Goal: Task Accomplishment & Management: Manage account settings

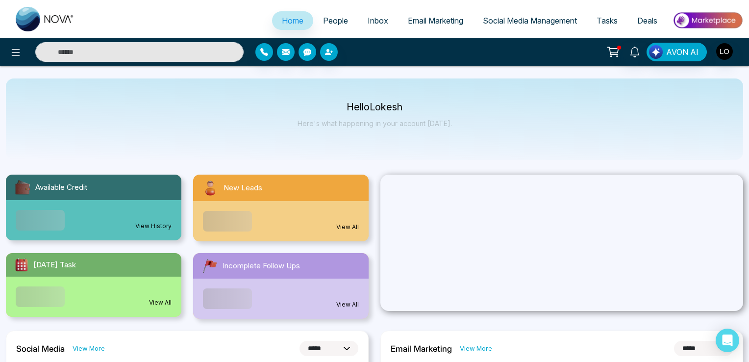
select select "*"
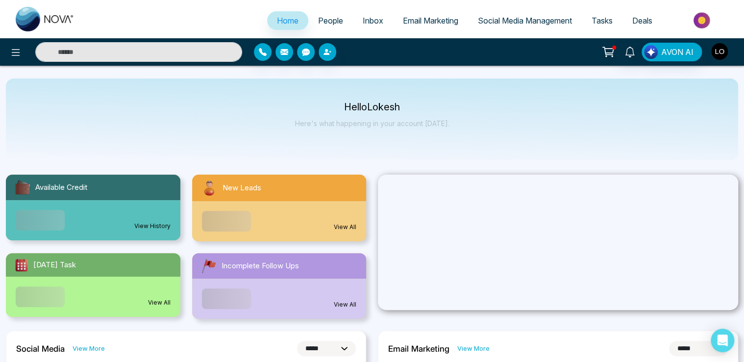
click at [714, 58] on button "button" at bounding box center [720, 52] width 18 height 18
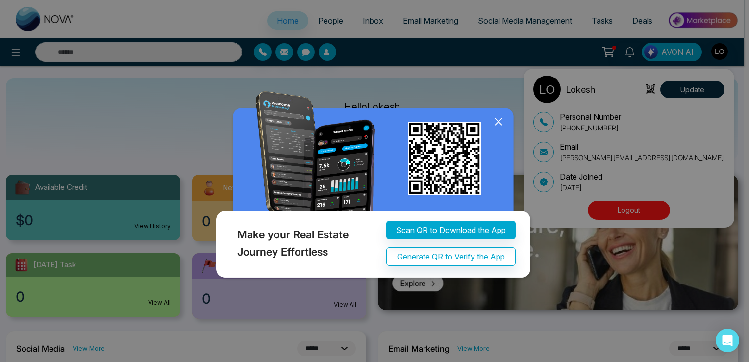
click at [499, 219] on div "Make your Real Estate Journey Effortless Scan QR to Download the App Generate Q…" at bounding box center [374, 181] width 749 height 362
click at [496, 120] on icon at bounding box center [498, 122] width 6 height 6
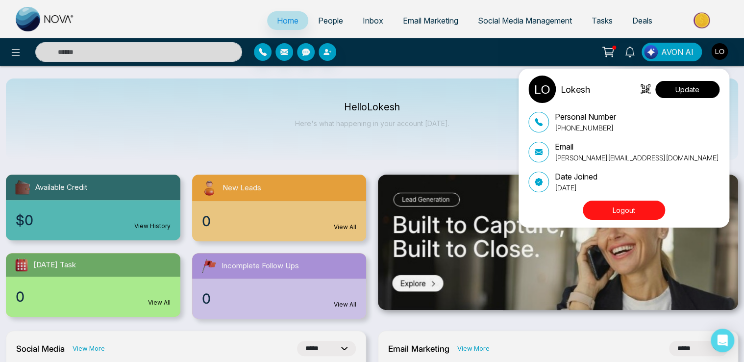
click at [687, 93] on button "Update" at bounding box center [687, 89] width 64 height 17
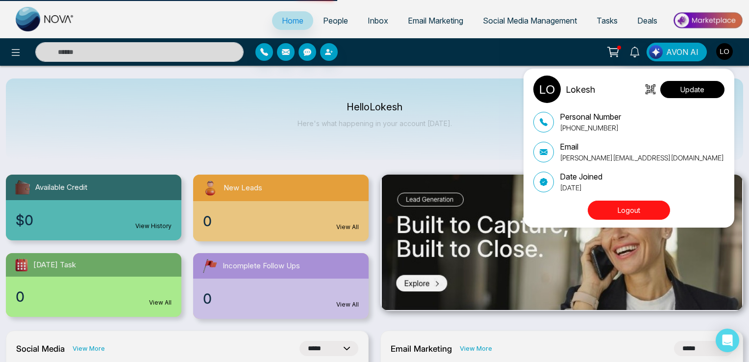
select select "***"
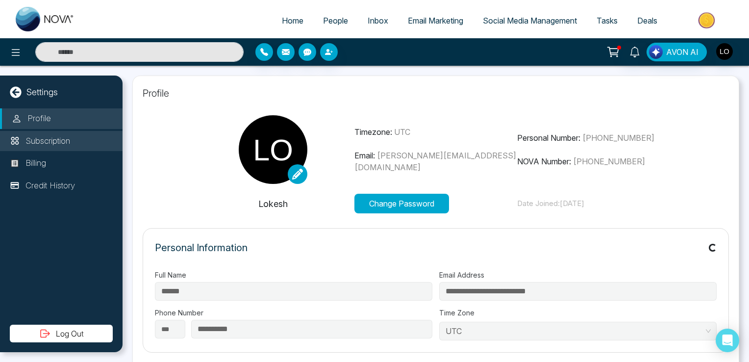
click at [42, 149] on li "Subscription" at bounding box center [61, 141] width 123 height 21
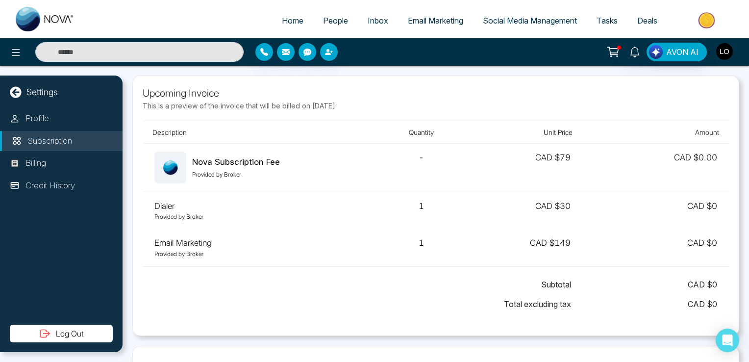
click at [727, 56] on img "button" at bounding box center [724, 51] width 17 height 17
